Goal: Find specific page/section: Find specific page/section

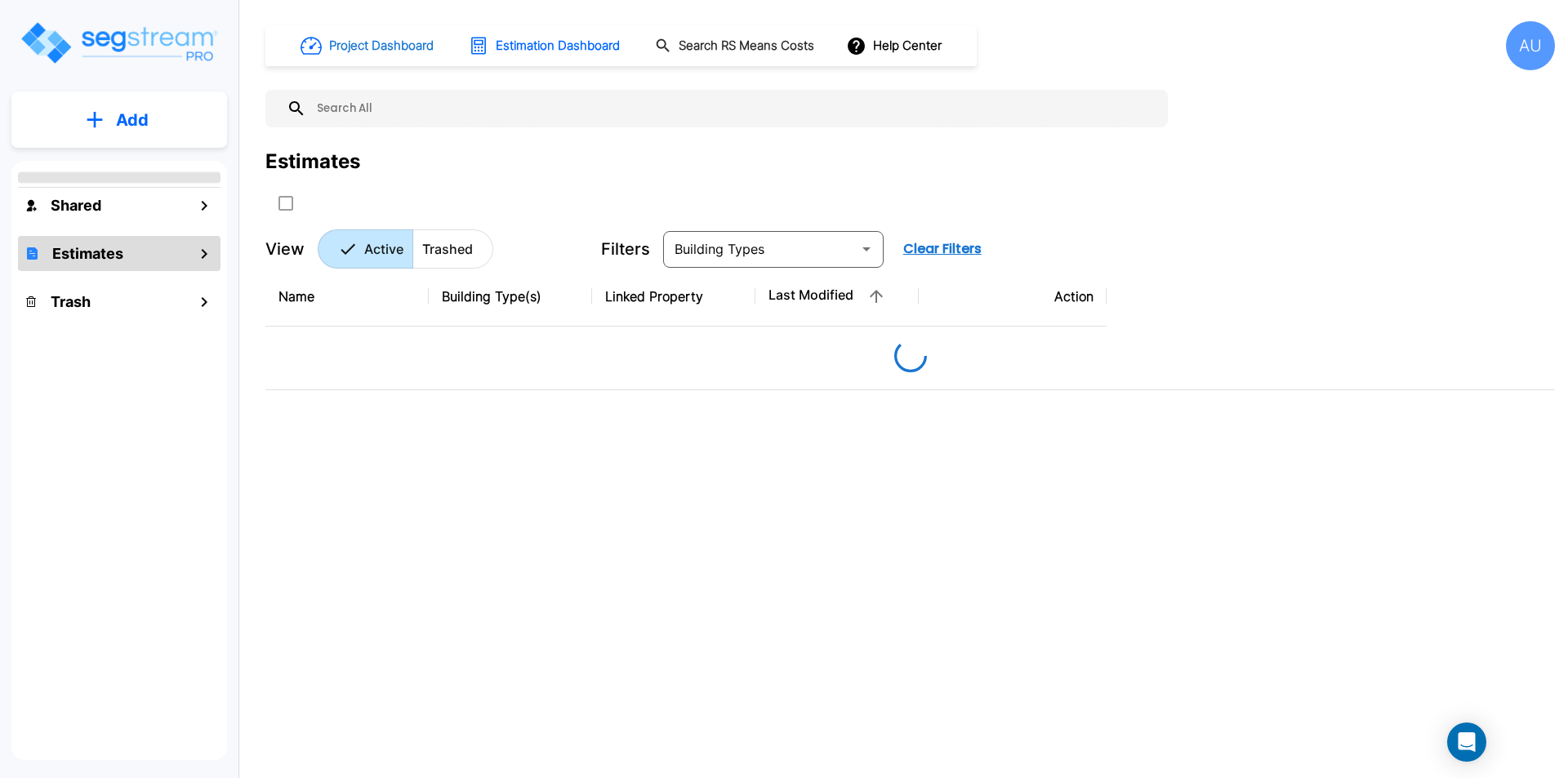
click at [364, 50] on h1 "Project Dashboard" at bounding box center [381, 46] width 105 height 19
